Goal: Navigation & Orientation: Find specific page/section

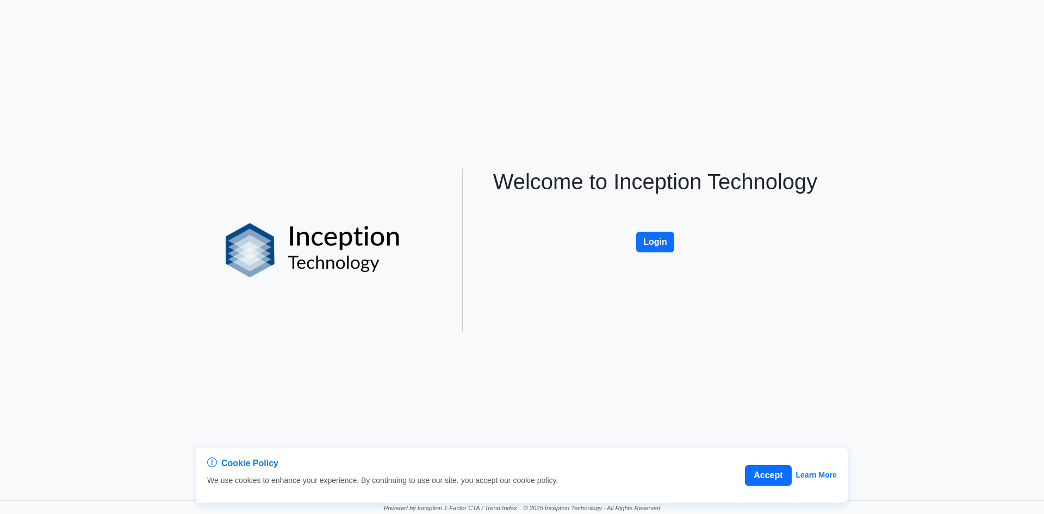
click at [656, 231] on div "Welcome to Inception Technology Login" at bounding box center [655, 250] width 359 height 163
click at [653, 240] on button "Login" at bounding box center [655, 242] width 38 height 21
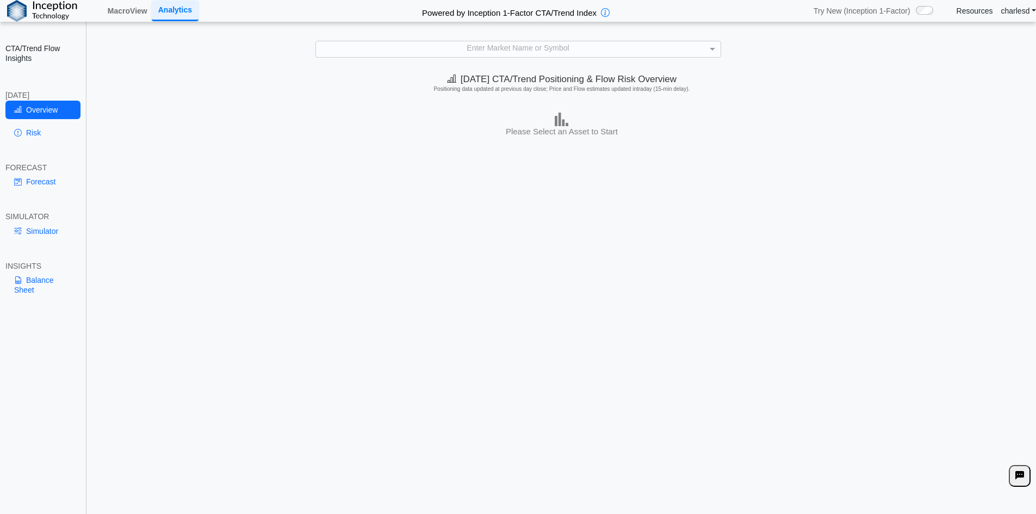
click at [494, 149] on div "Today's CTA/Trend Positioning & Flow Risk Overview Positioning data updated at …" at bounding box center [562, 292] width 948 height 447
click at [982, 14] on link "Resources" at bounding box center [975, 11] width 36 height 10
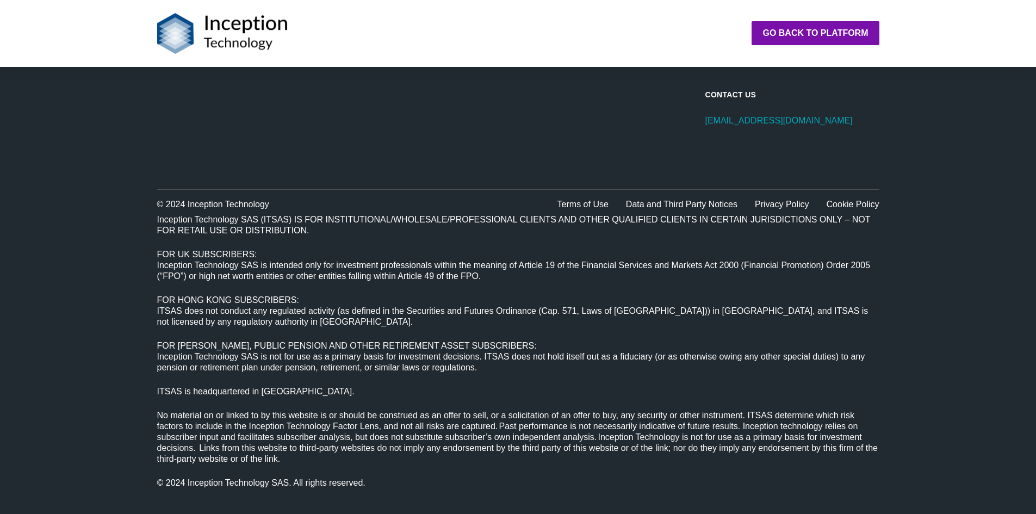
scroll to position [698, 0]
